Goal: Task Accomplishment & Management: Manage account settings

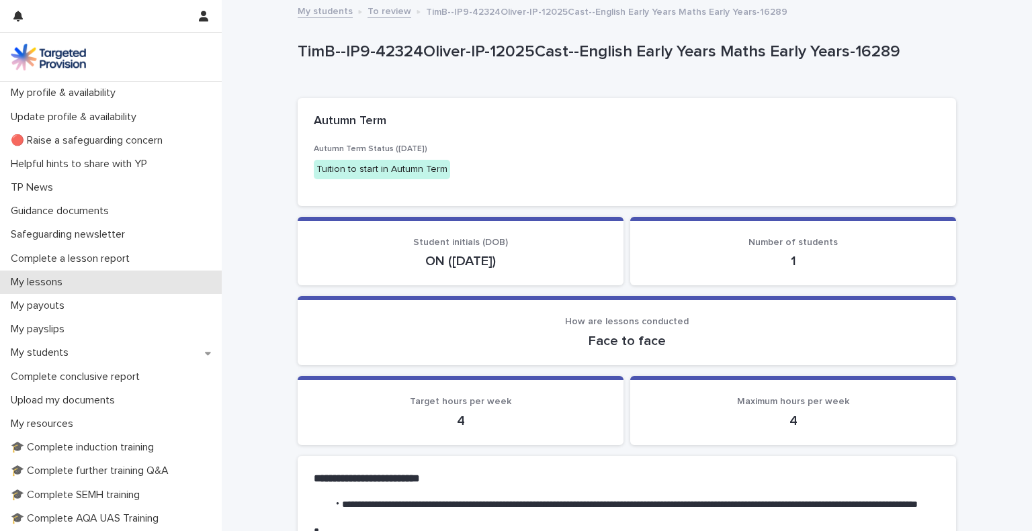
click at [64, 288] on p "My lessons" at bounding box center [39, 282] width 68 height 13
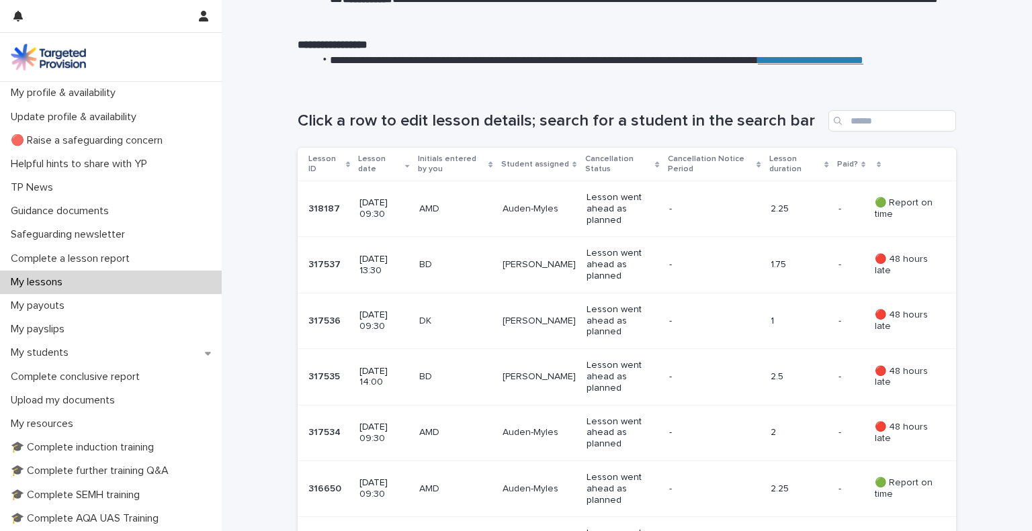
scroll to position [107, 0]
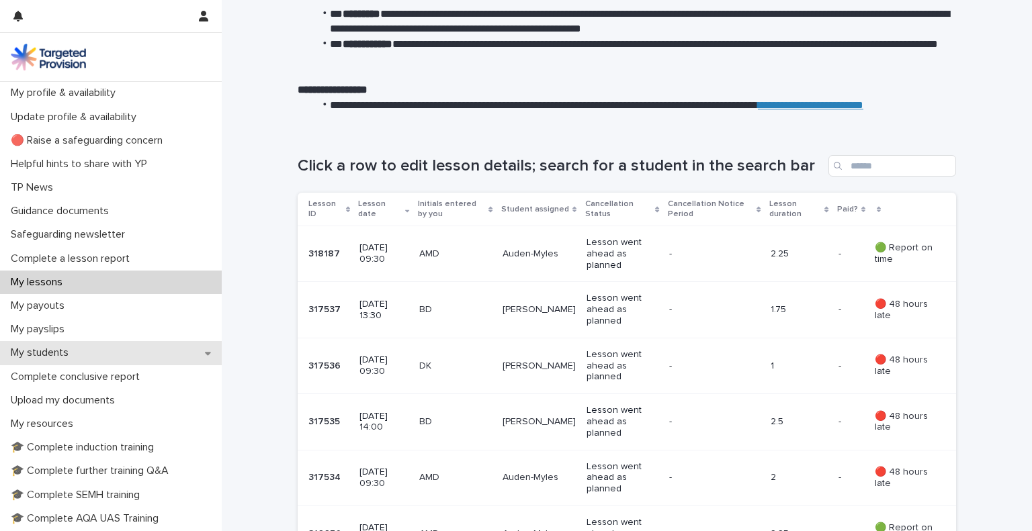
click at [117, 355] on div "My students" at bounding box center [111, 353] width 222 height 24
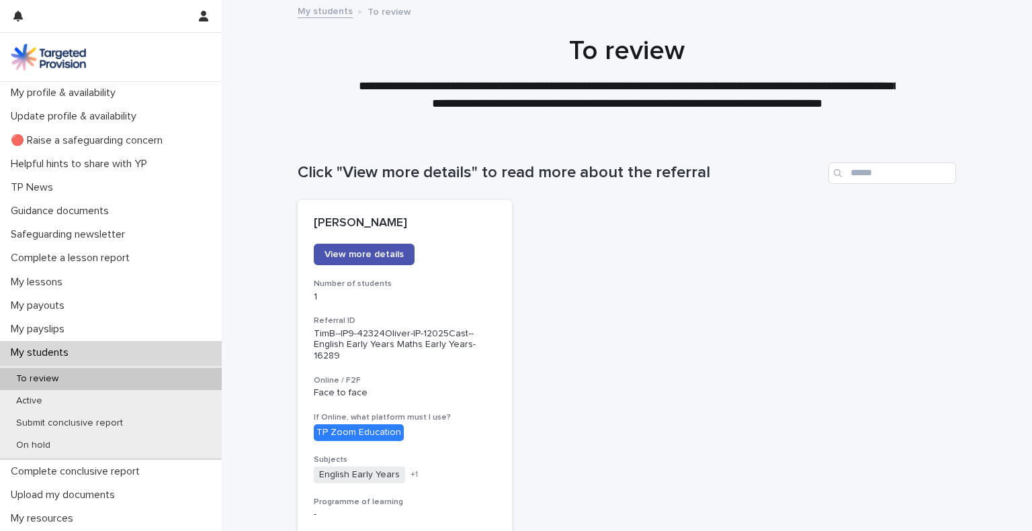
click at [99, 360] on div "My students" at bounding box center [111, 353] width 222 height 24
click at [256, 73] on div "**********" at bounding box center [627, 73] width 810 height 77
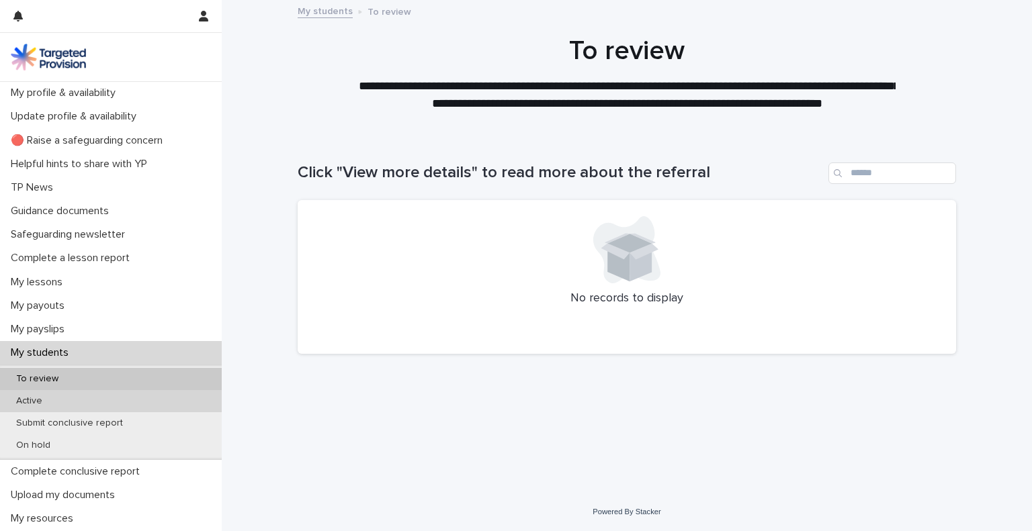
click at [60, 395] on div "Active" at bounding box center [111, 401] width 222 height 22
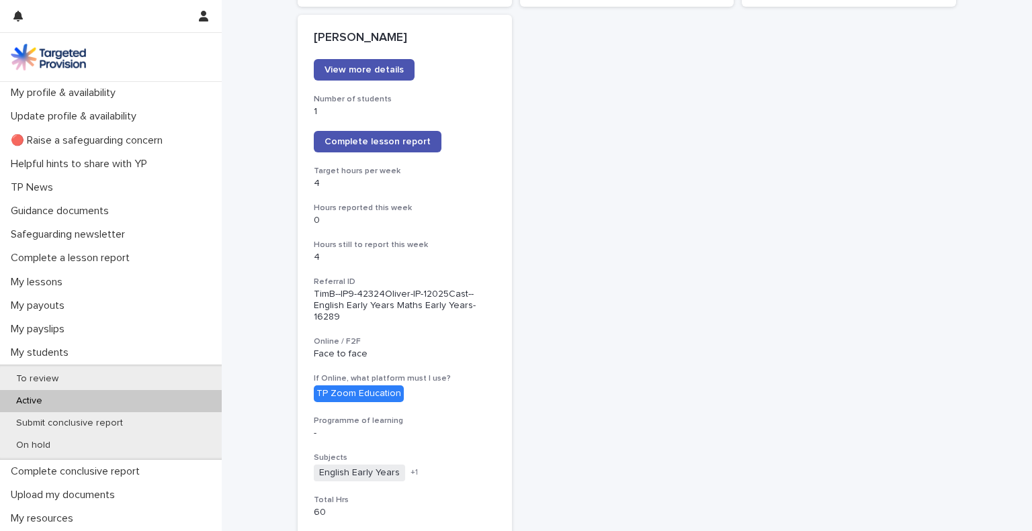
scroll to position [1199, 0]
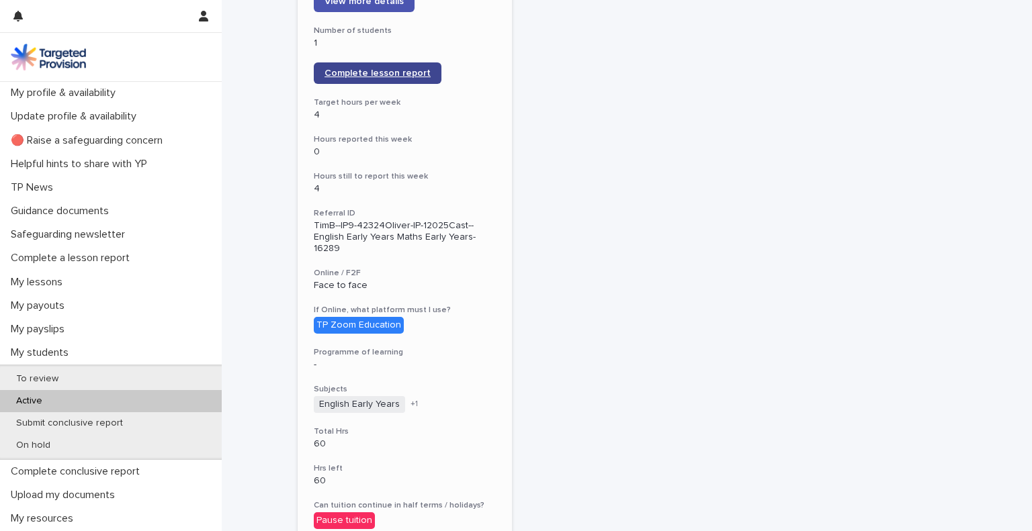
click at [417, 69] on span "Complete lesson report" at bounding box center [377, 73] width 106 height 9
click at [386, 69] on span "Complete lesson report" at bounding box center [377, 73] width 106 height 9
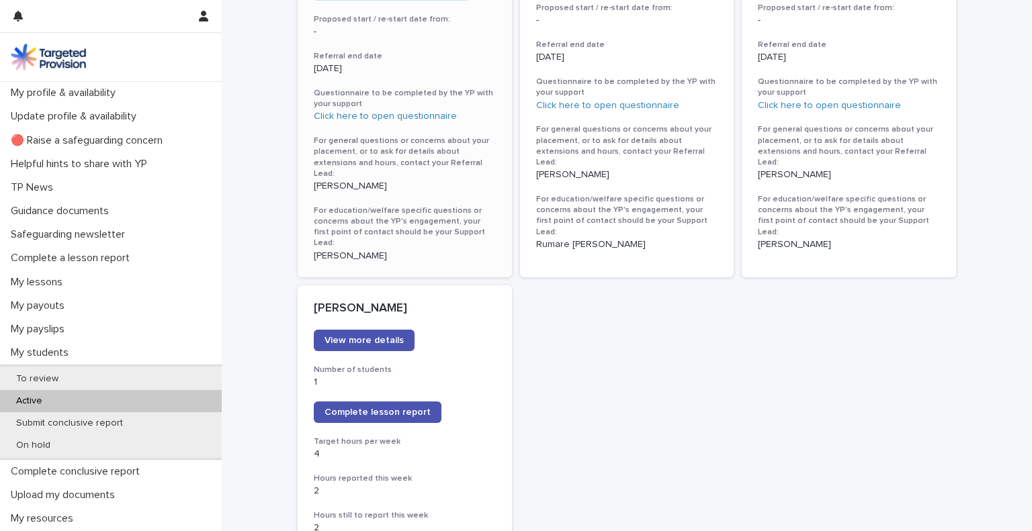
scroll to position [897, 0]
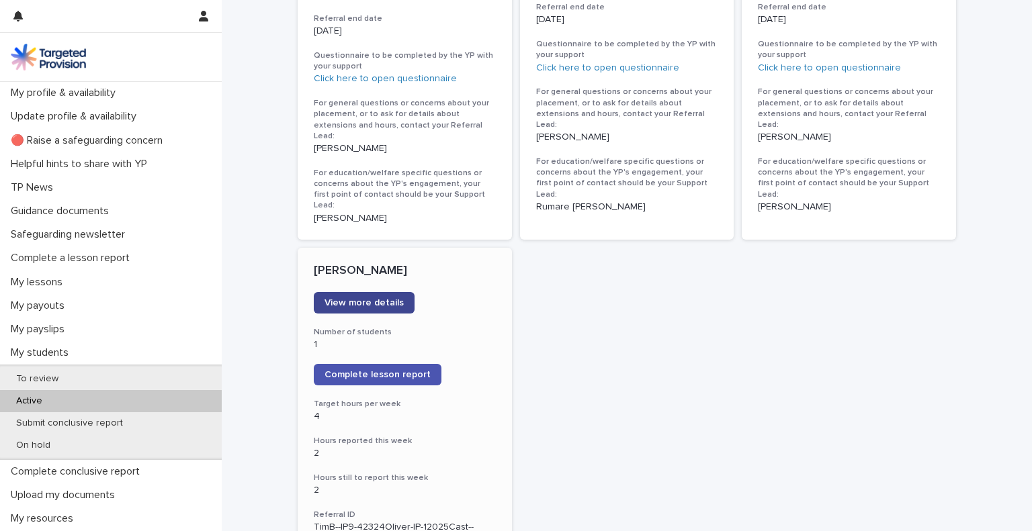
click at [400, 292] on link "View more details" at bounding box center [364, 302] width 101 height 21
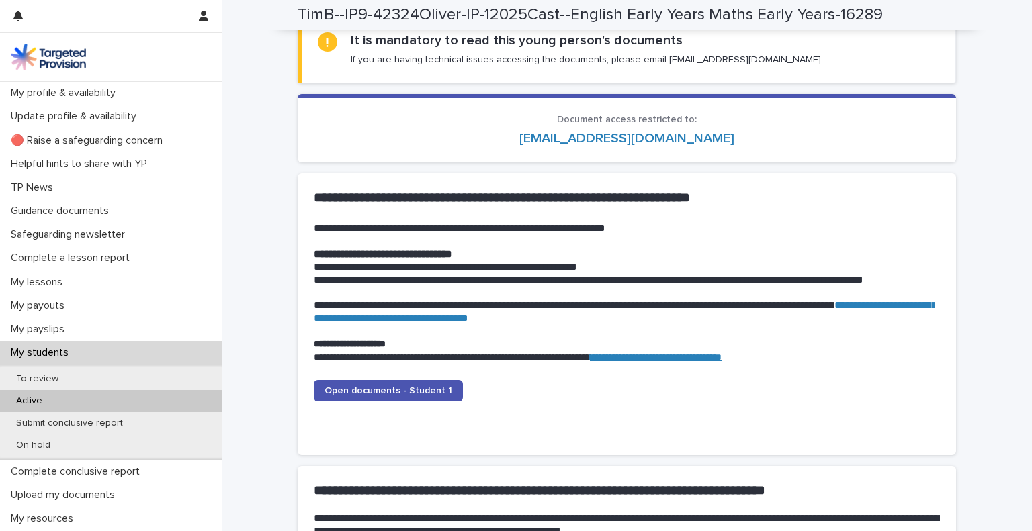
scroll to position [1233, 0]
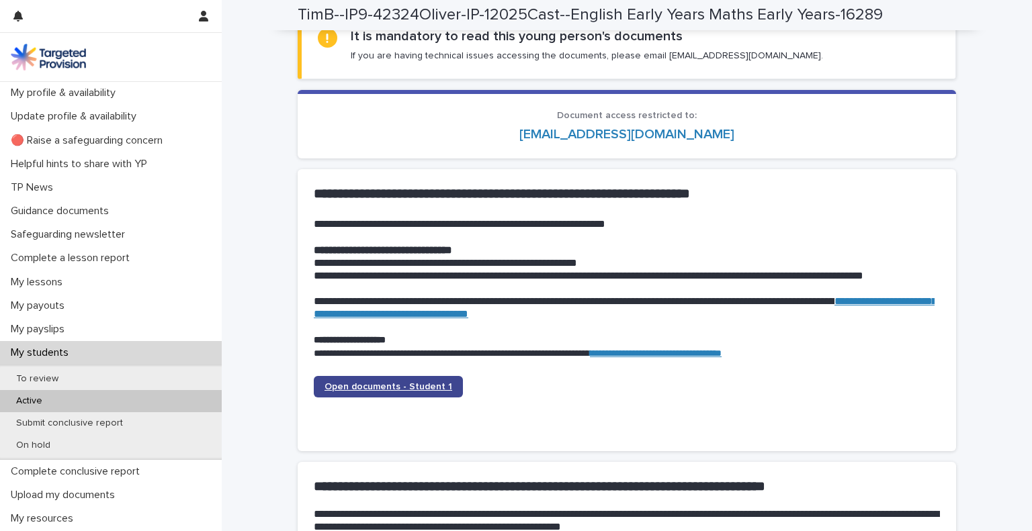
click at [391, 390] on span "Open documents - Student 1" at bounding box center [388, 386] width 128 height 9
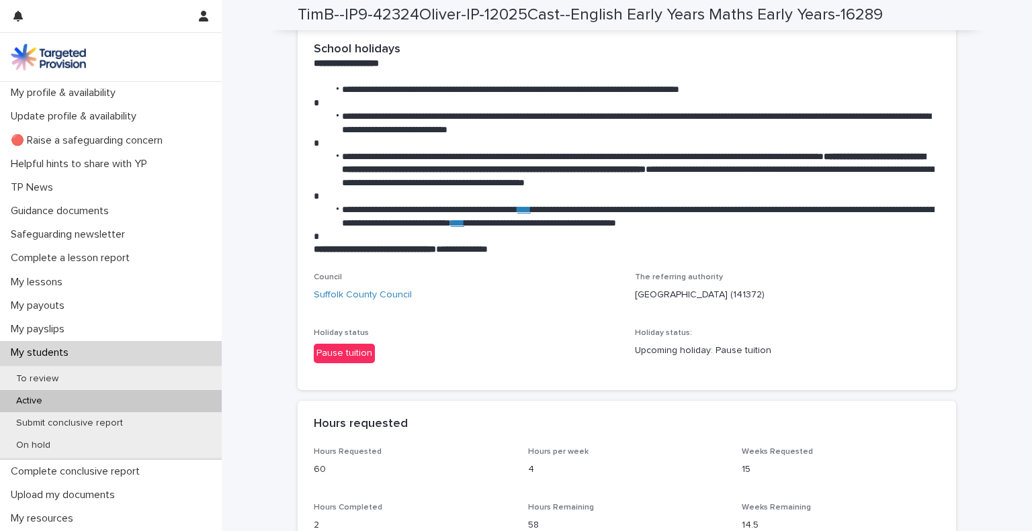
scroll to position [0, 0]
